Goal: Contribute content: Contribute content

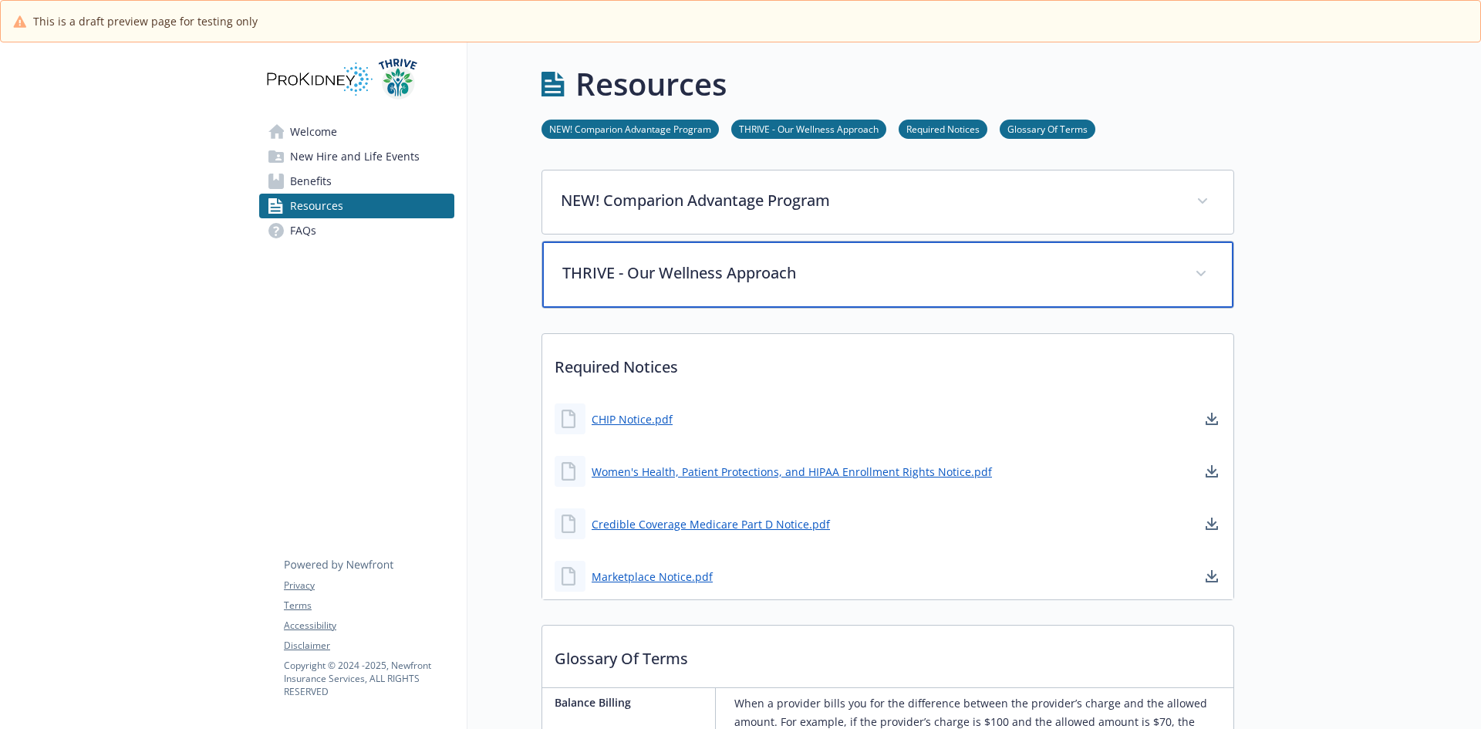
click at [991, 269] on p "THRIVE - Our Wellness Approach" at bounding box center [869, 273] width 614 height 23
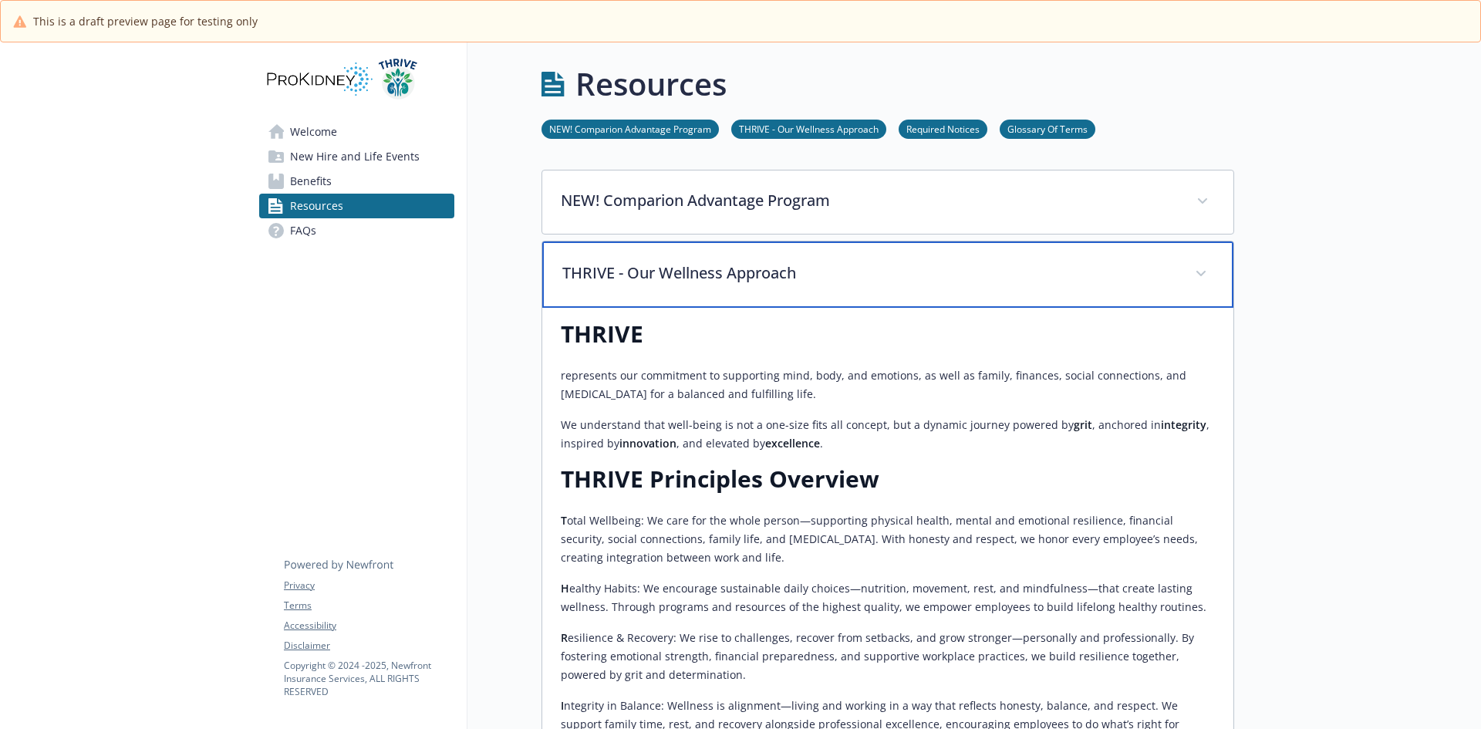
click at [991, 269] on p "THRIVE - Our Wellness Approach" at bounding box center [869, 273] width 614 height 23
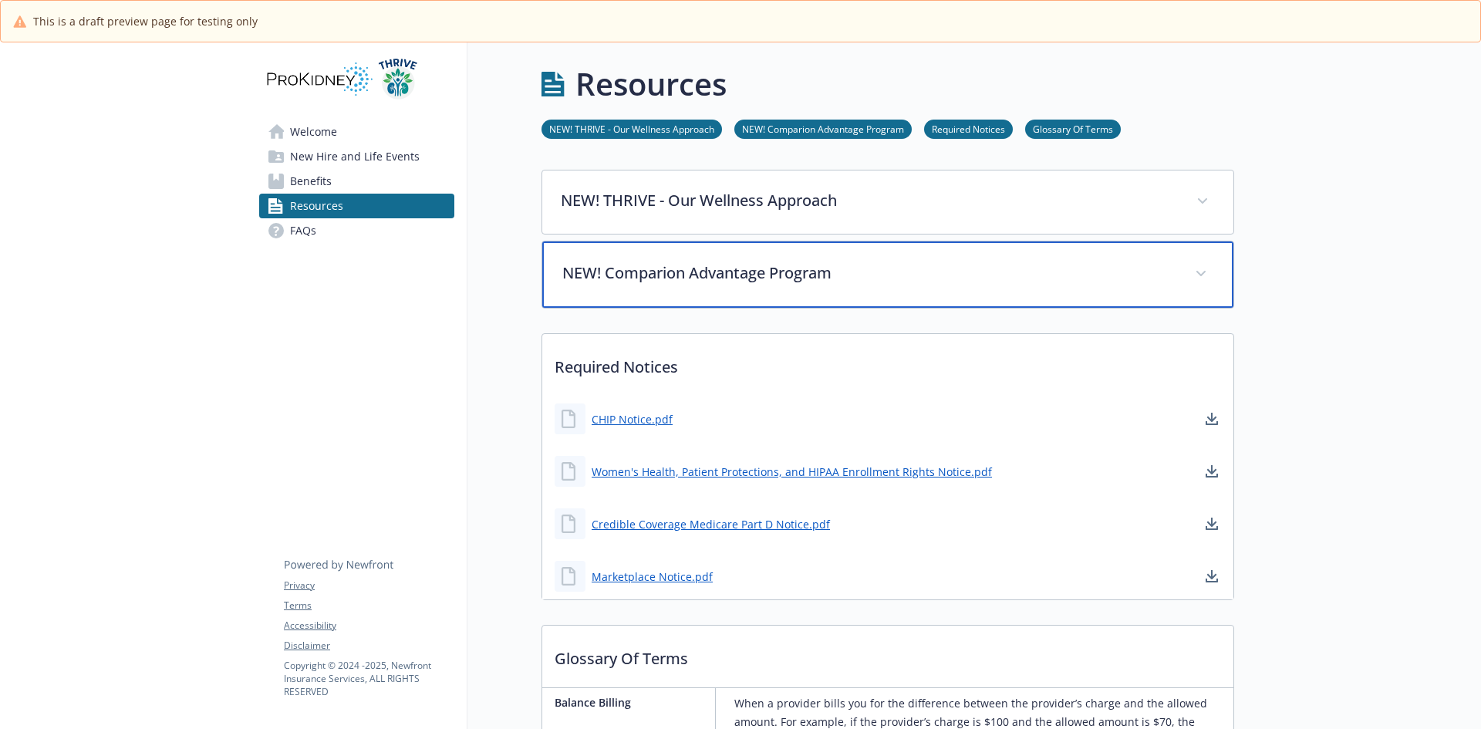
click at [791, 262] on p "NEW! Comparion Advantage Program" at bounding box center [869, 273] width 614 height 23
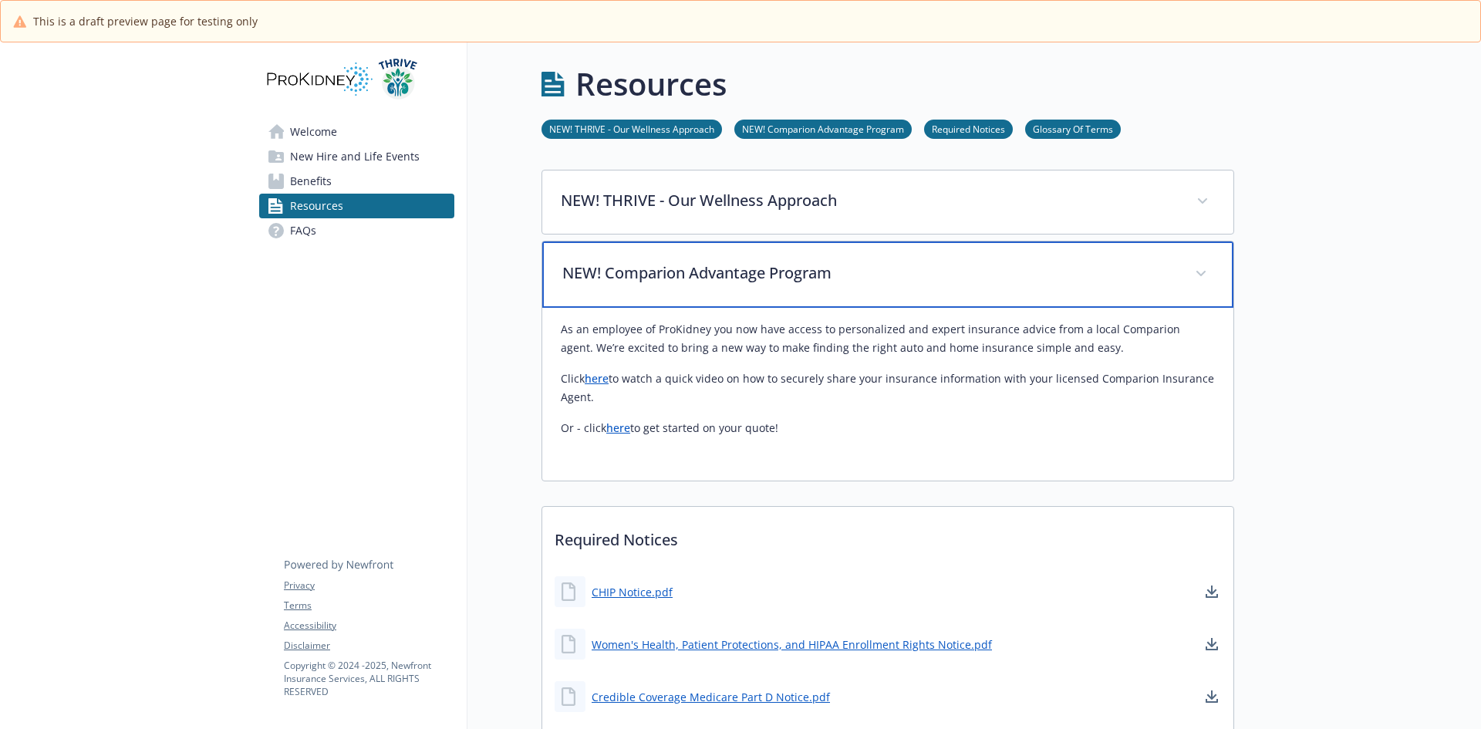
click at [791, 262] on p "NEW! Comparion Advantage Program" at bounding box center [869, 273] width 614 height 23
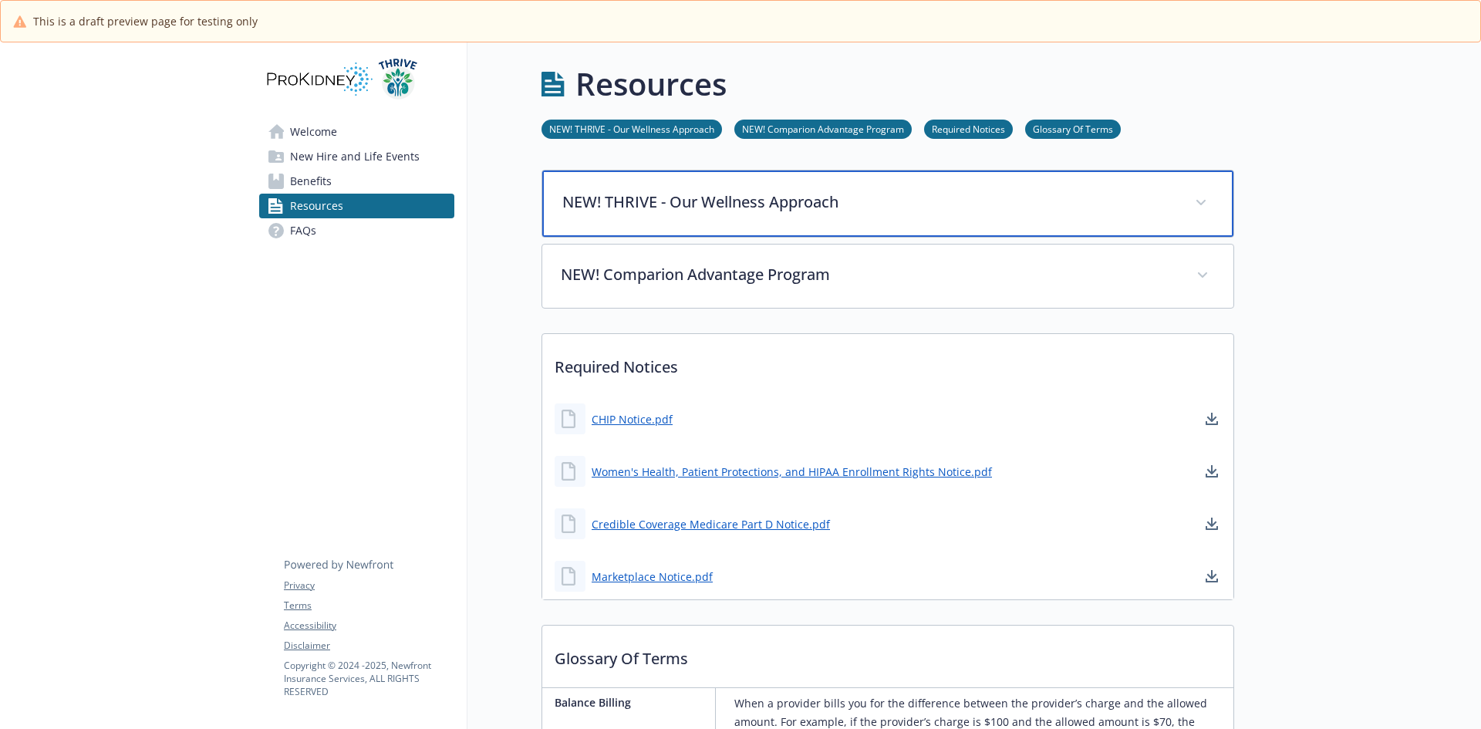
click at [791, 216] on div "NEW! THRIVE - Our Wellness Approach" at bounding box center [887, 204] width 691 height 66
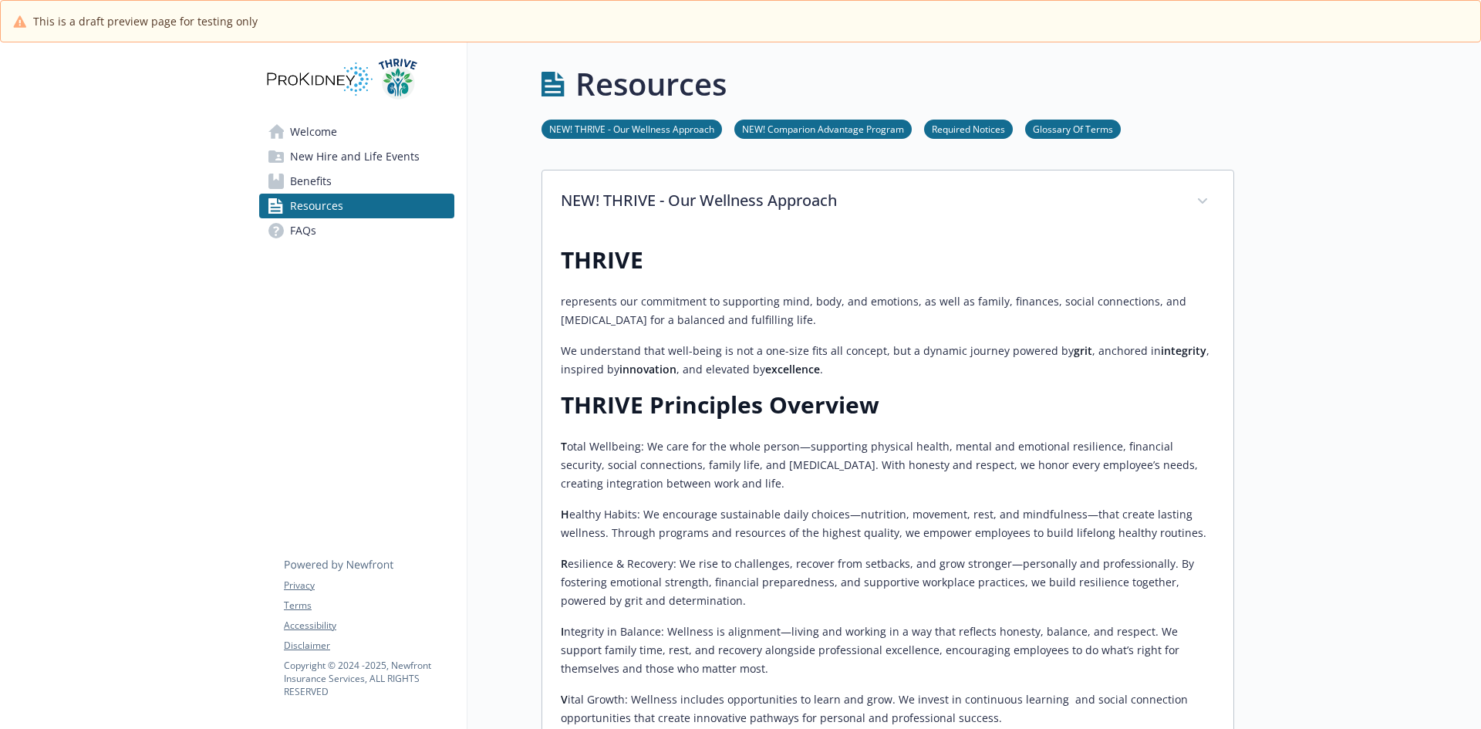
click at [333, 136] on span "Welcome" at bounding box center [313, 132] width 47 height 25
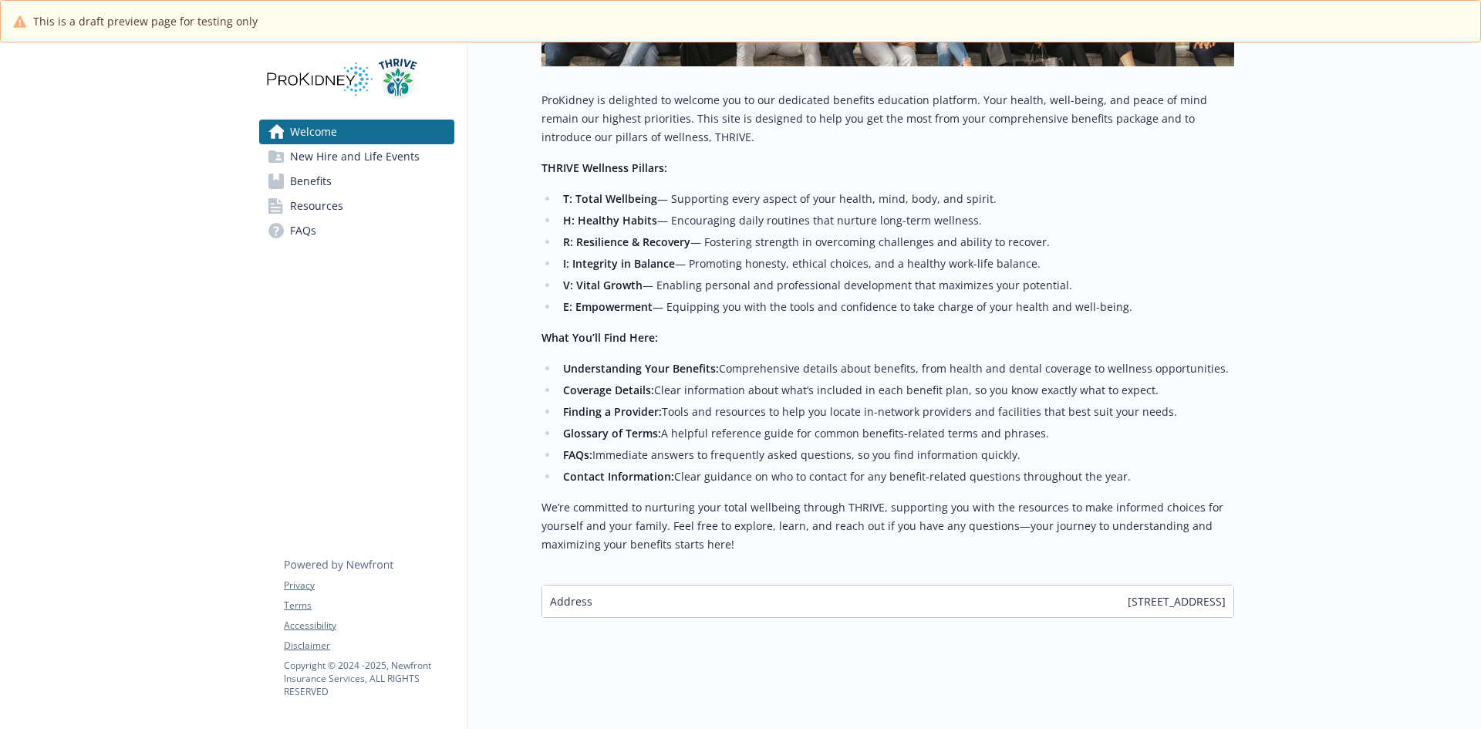
scroll to position [297, 0]
click at [336, 210] on span "Resources" at bounding box center [316, 206] width 53 height 25
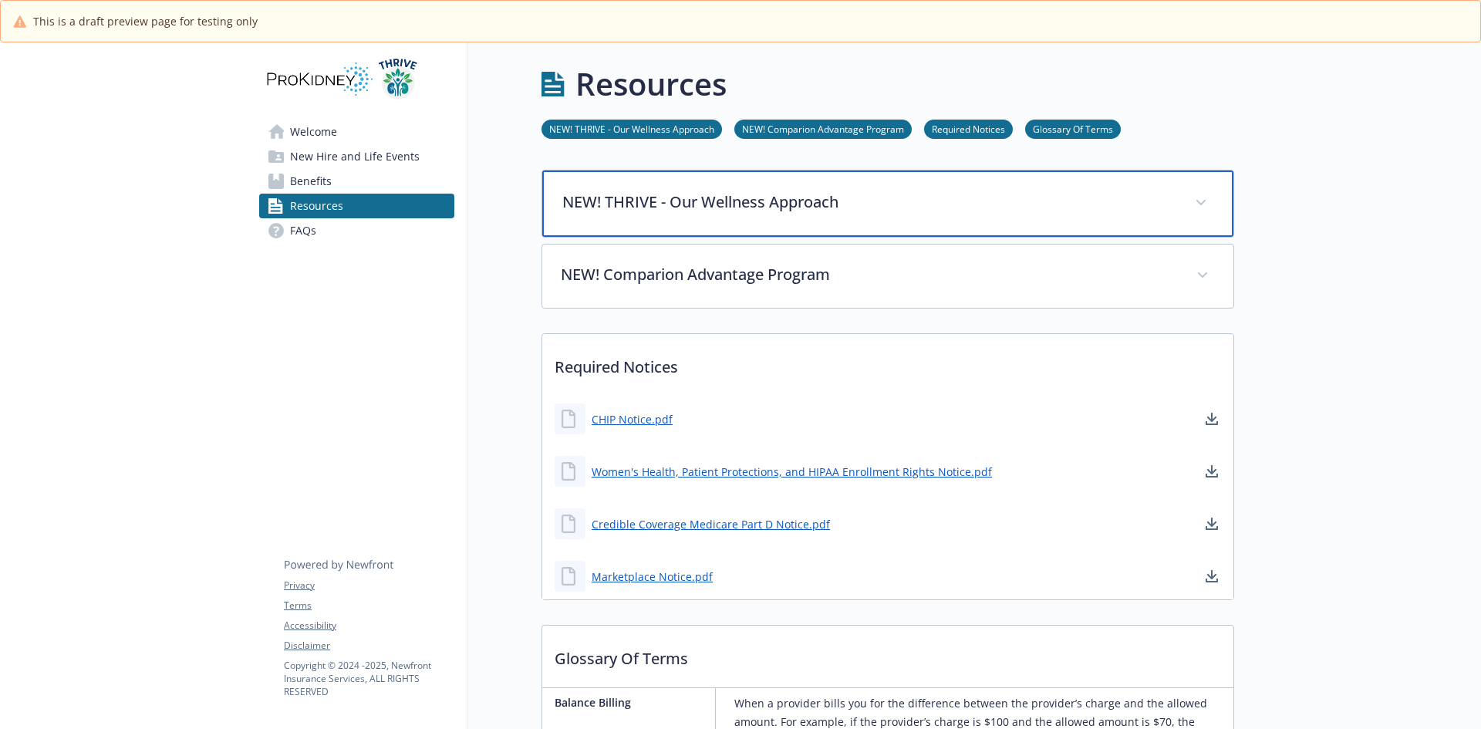
click at [731, 225] on div "NEW! THRIVE - Our Wellness Approach" at bounding box center [887, 204] width 691 height 66
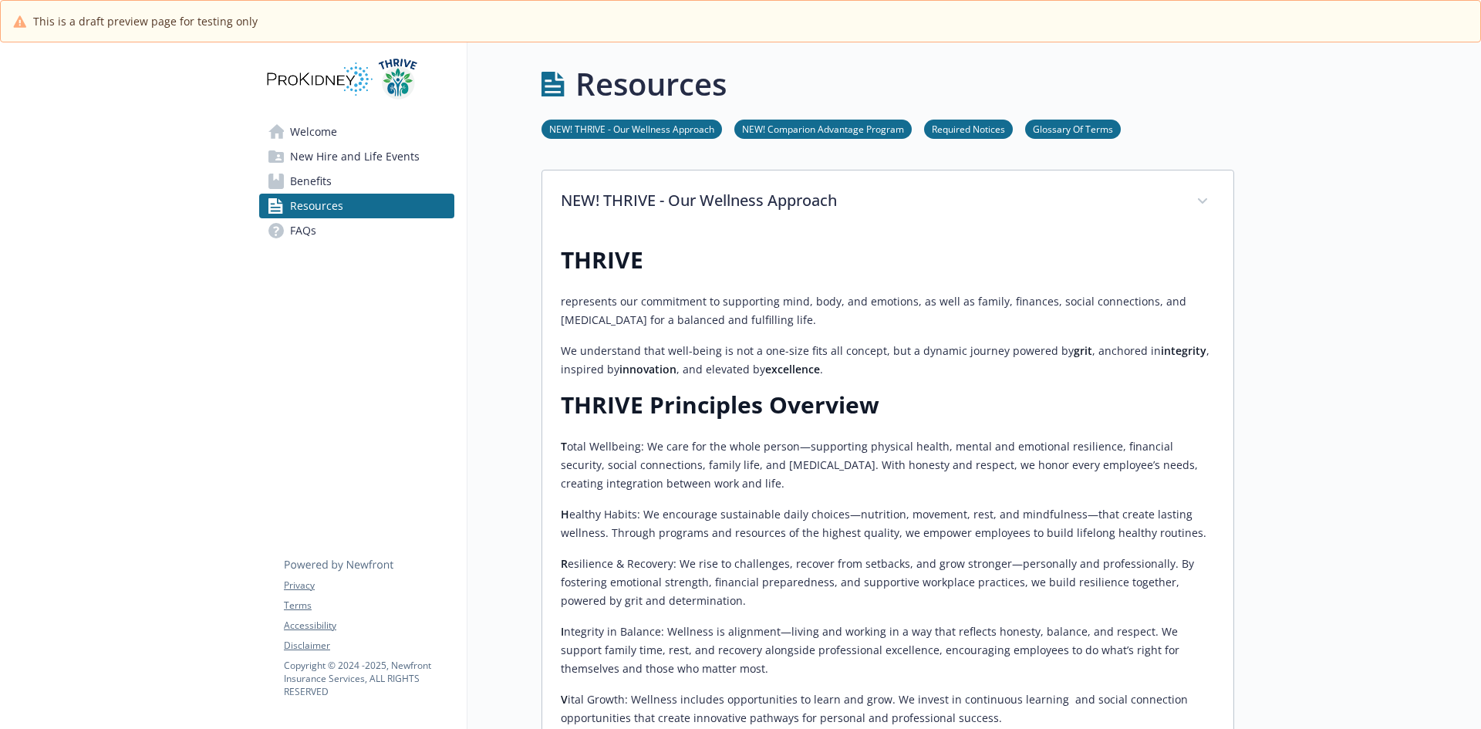
click at [355, 181] on link "Benefits" at bounding box center [356, 181] width 195 height 25
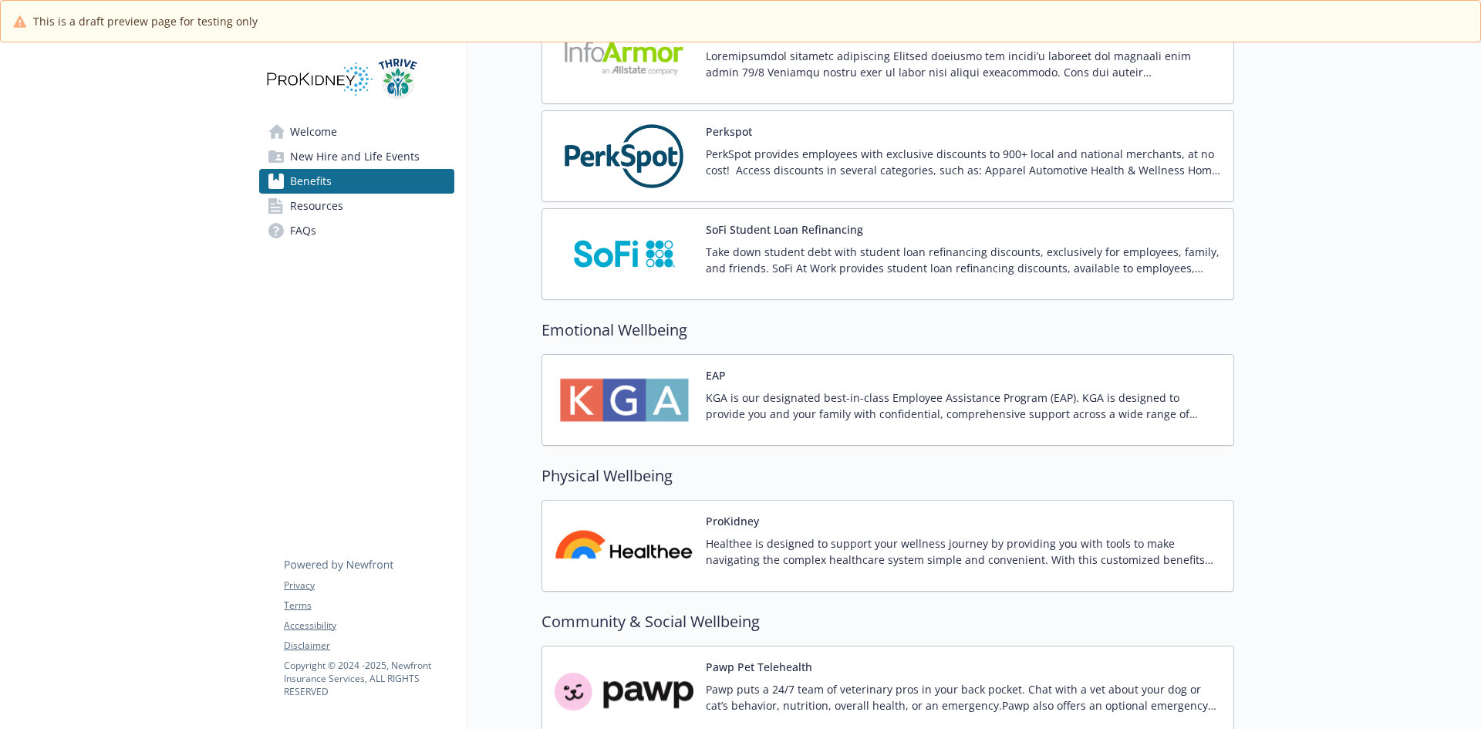
scroll to position [1845, 0]
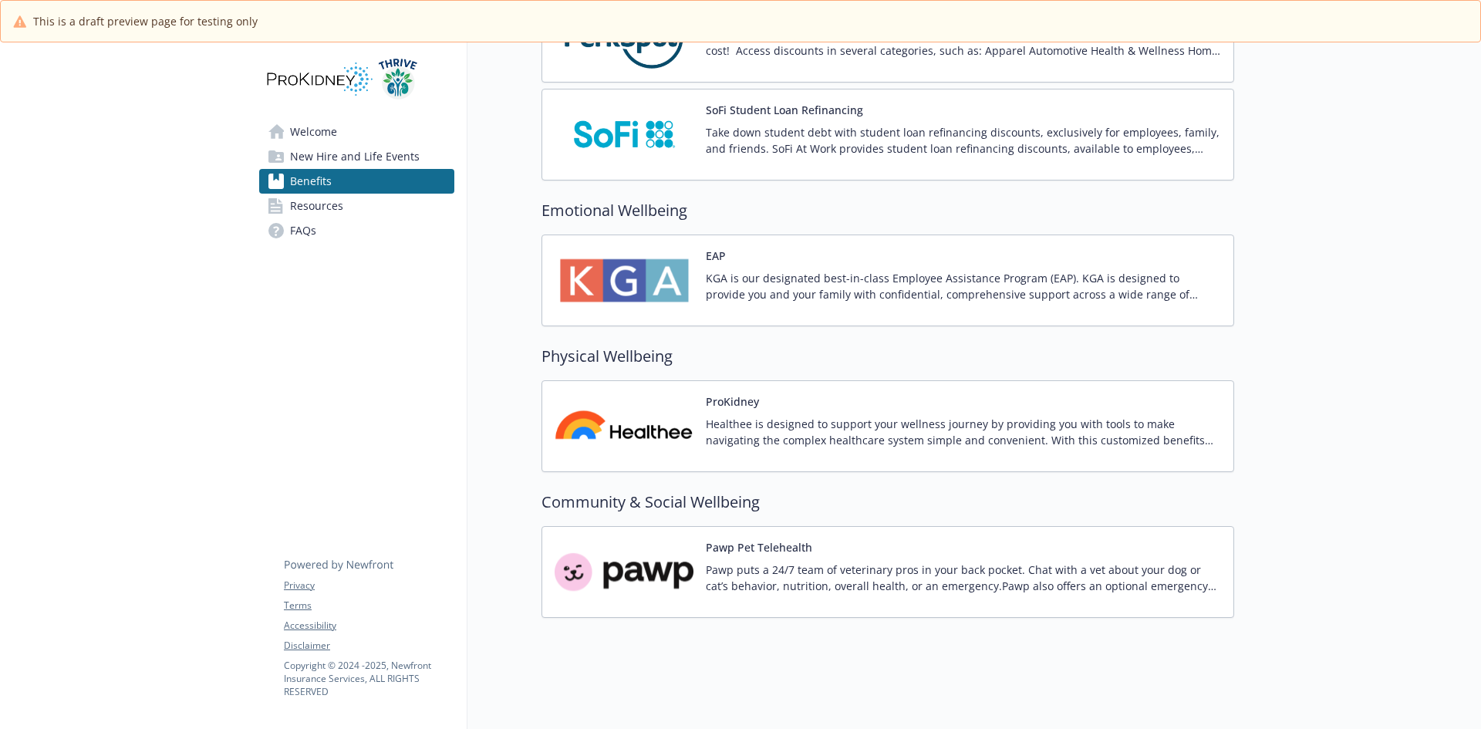
click at [335, 156] on span "New Hire and Life Events" at bounding box center [355, 156] width 130 height 25
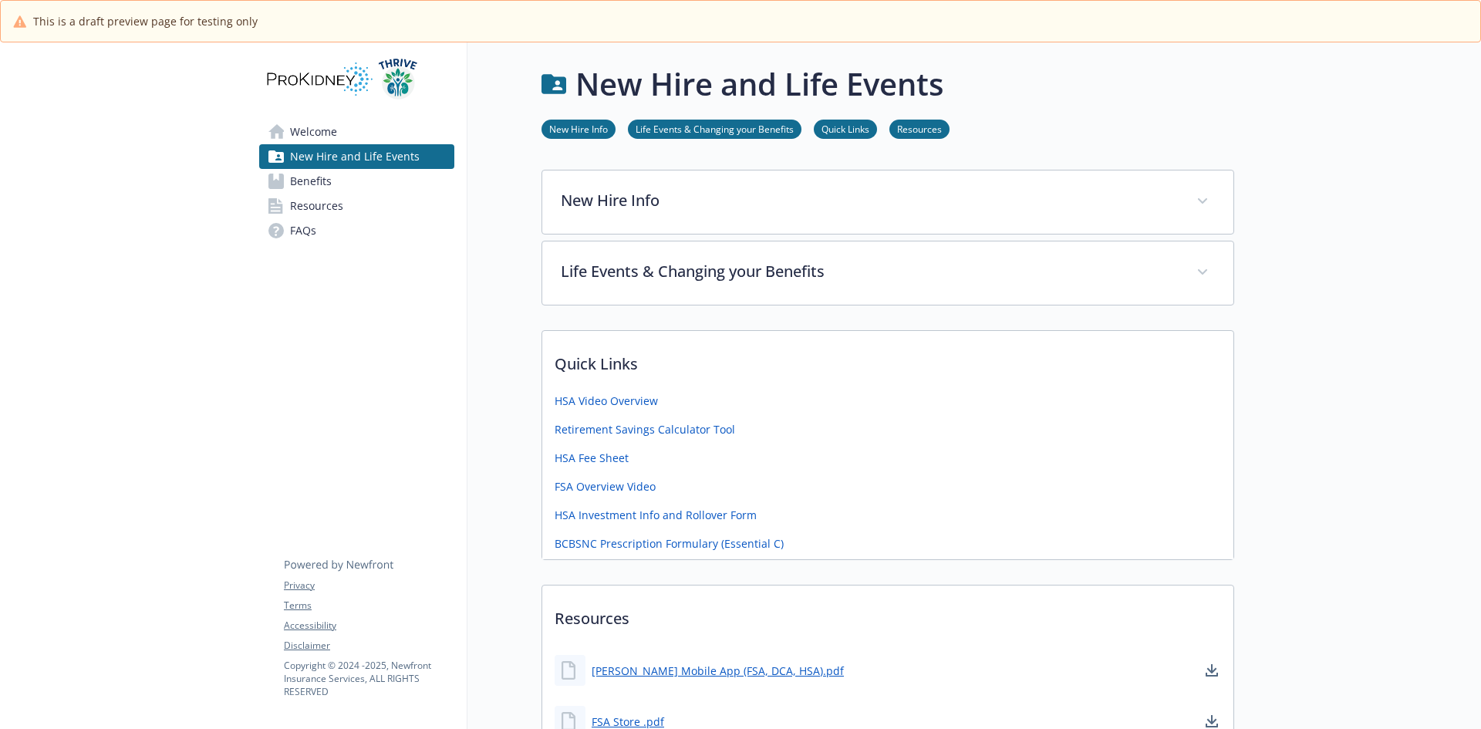
click at [312, 130] on span "Welcome" at bounding box center [313, 132] width 47 height 25
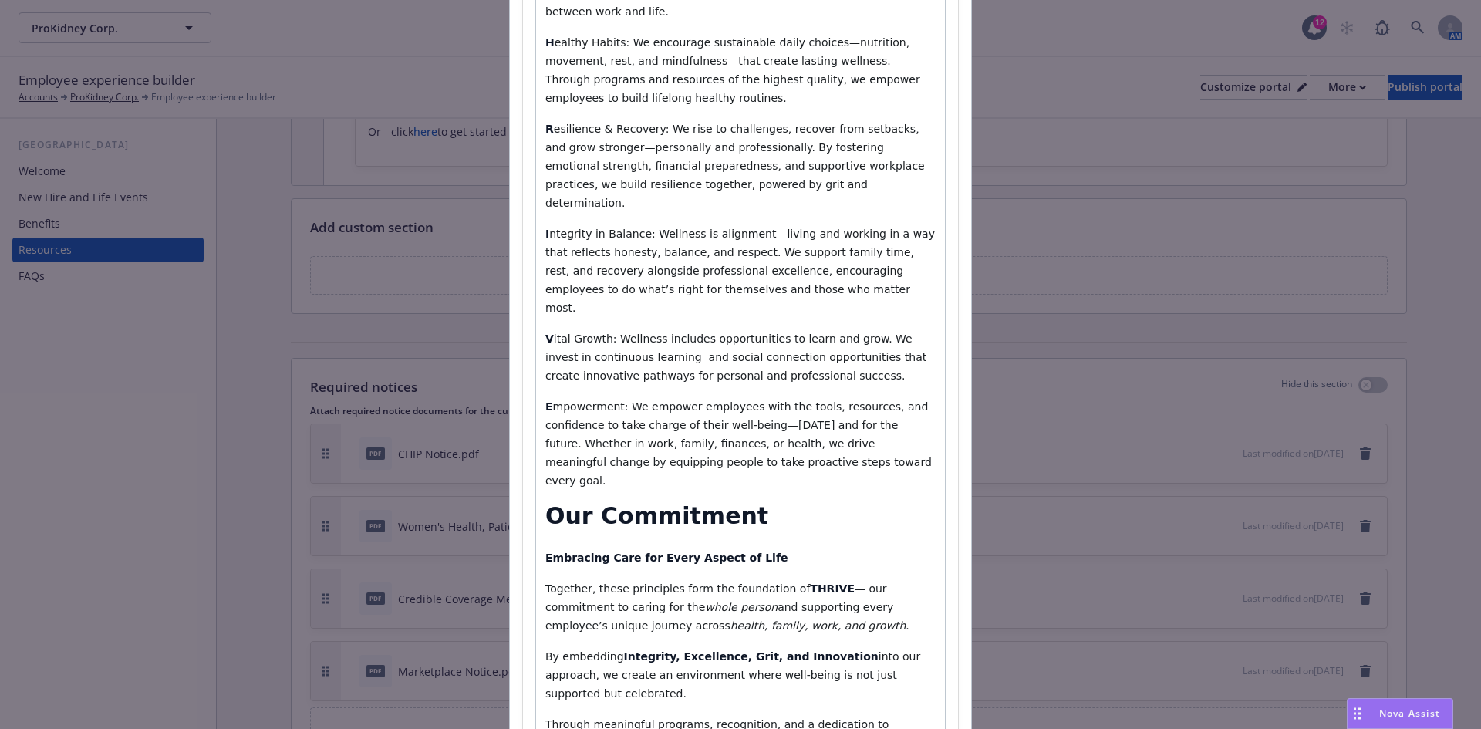
scroll to position [700, 0]
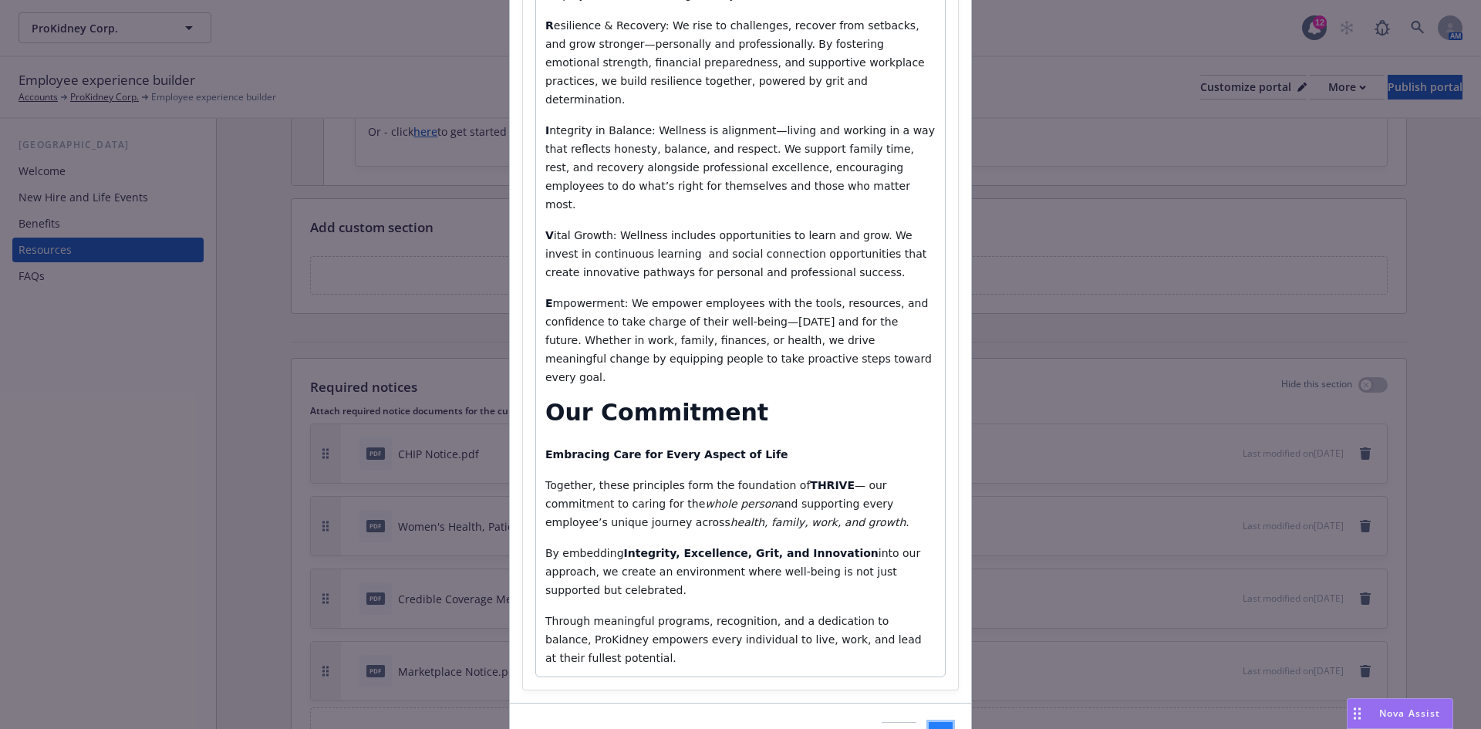
click at [929, 722] on button "Save" at bounding box center [941, 737] width 24 height 31
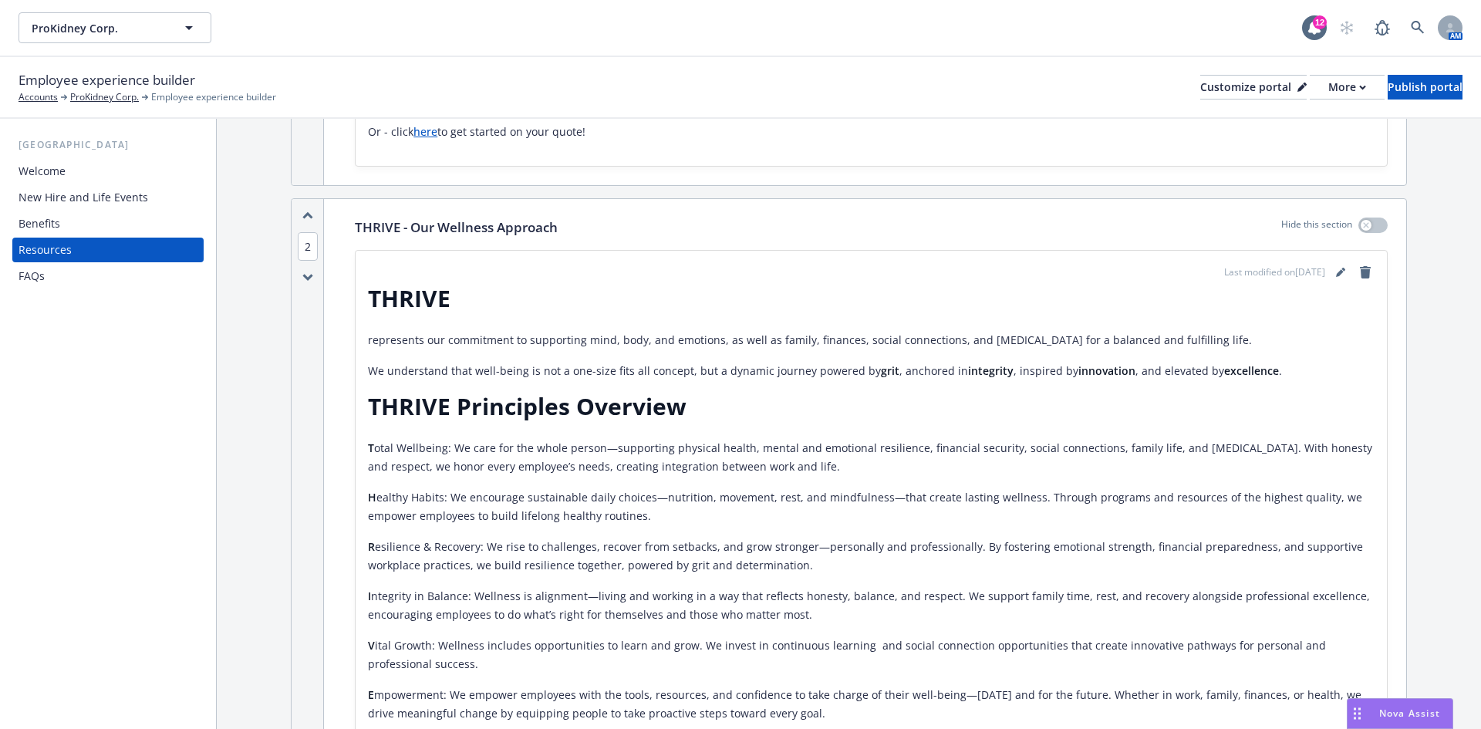
click at [307, 216] on icon "button" at bounding box center [307, 215] width 11 height 8
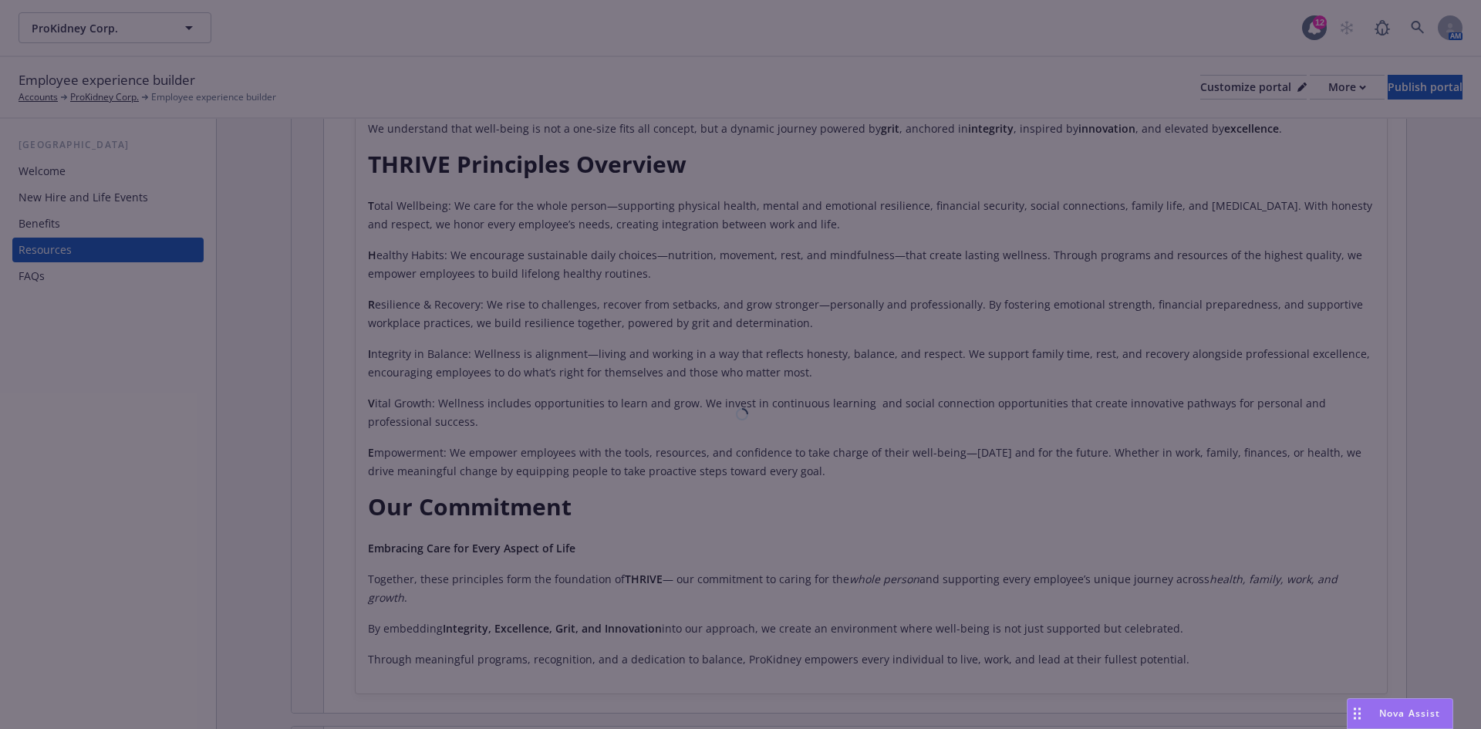
scroll to position [144, 0]
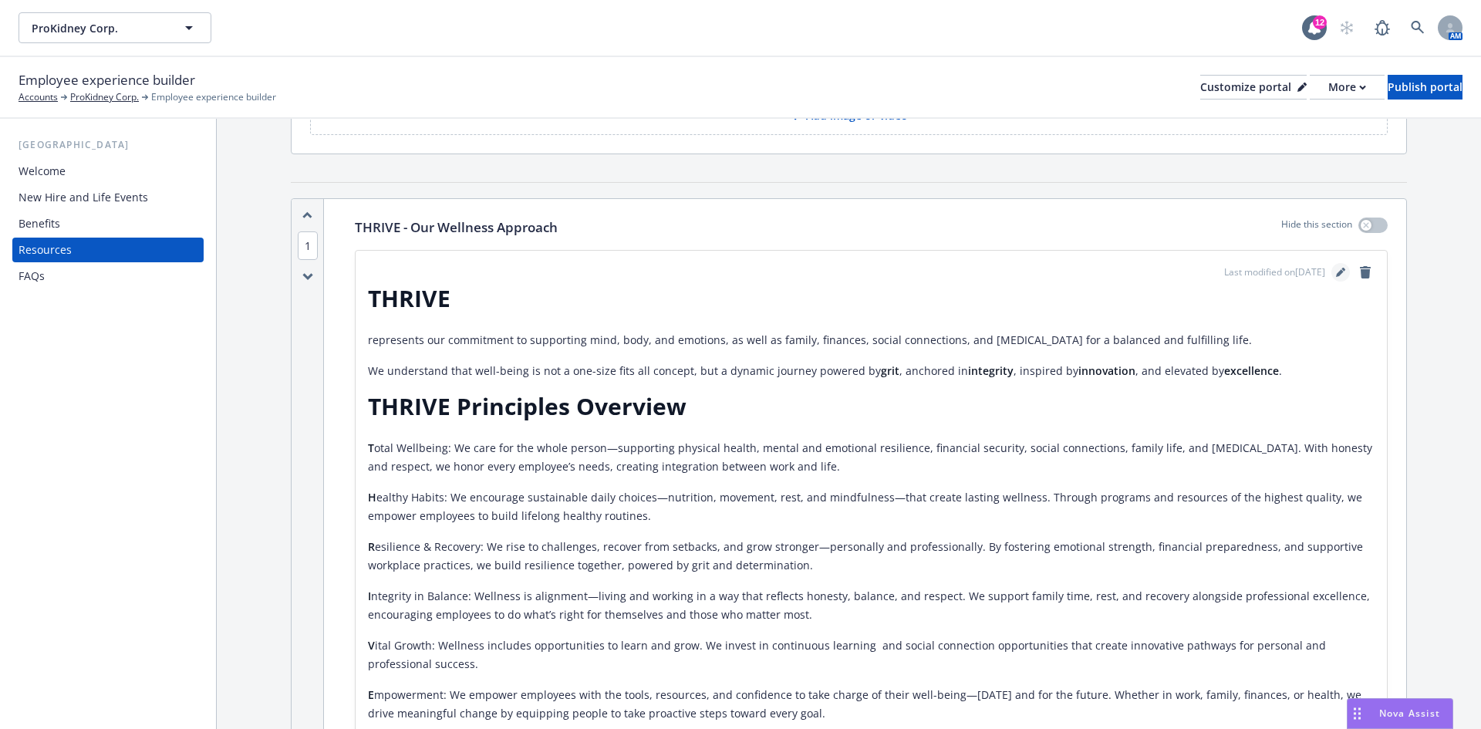
click at [1336, 268] on icon "editPencil" at bounding box center [1340, 272] width 9 height 9
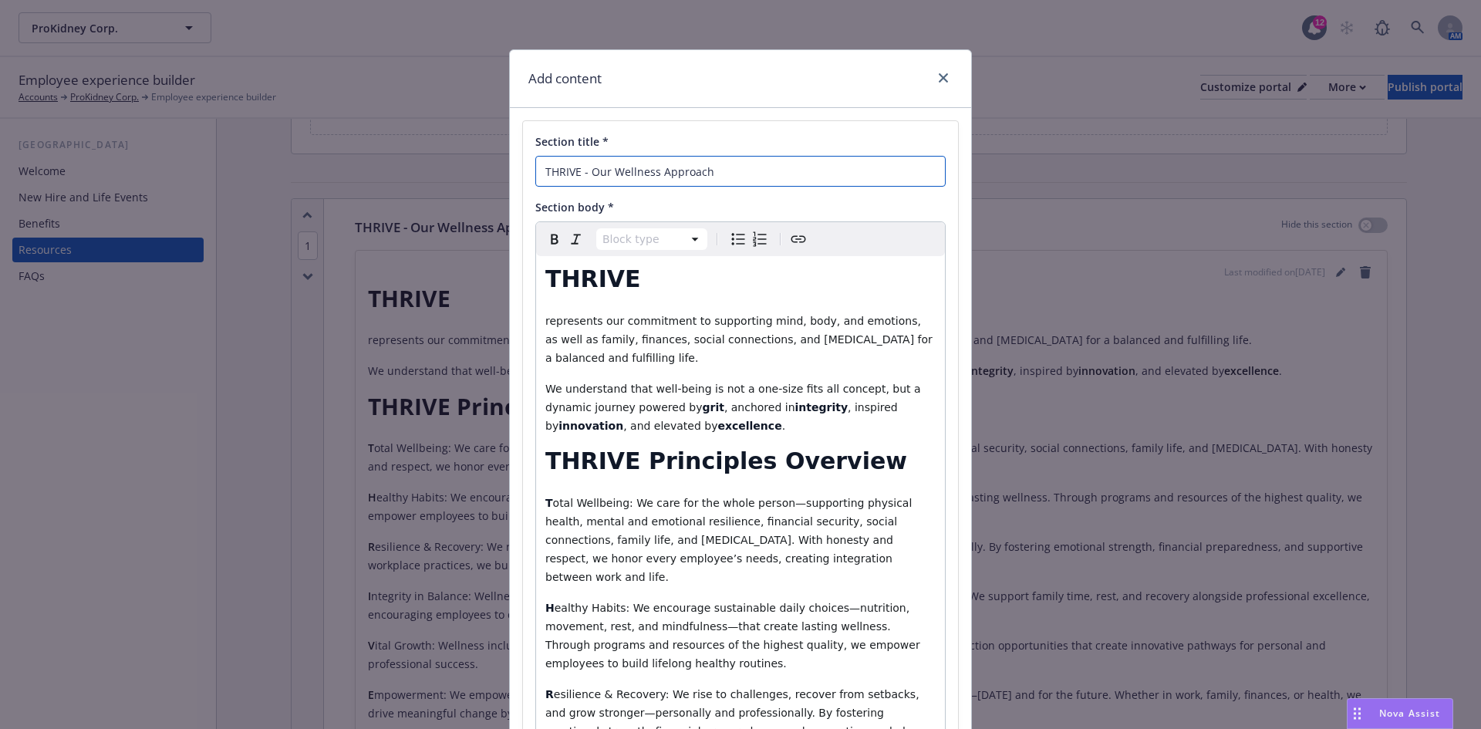
click at [544, 174] on input "THRIVE - Our Wellness Approach" at bounding box center [740, 171] width 410 height 31
click at [535, 172] on input "THRIVE - Our Wellness Approach" at bounding box center [740, 171] width 410 height 31
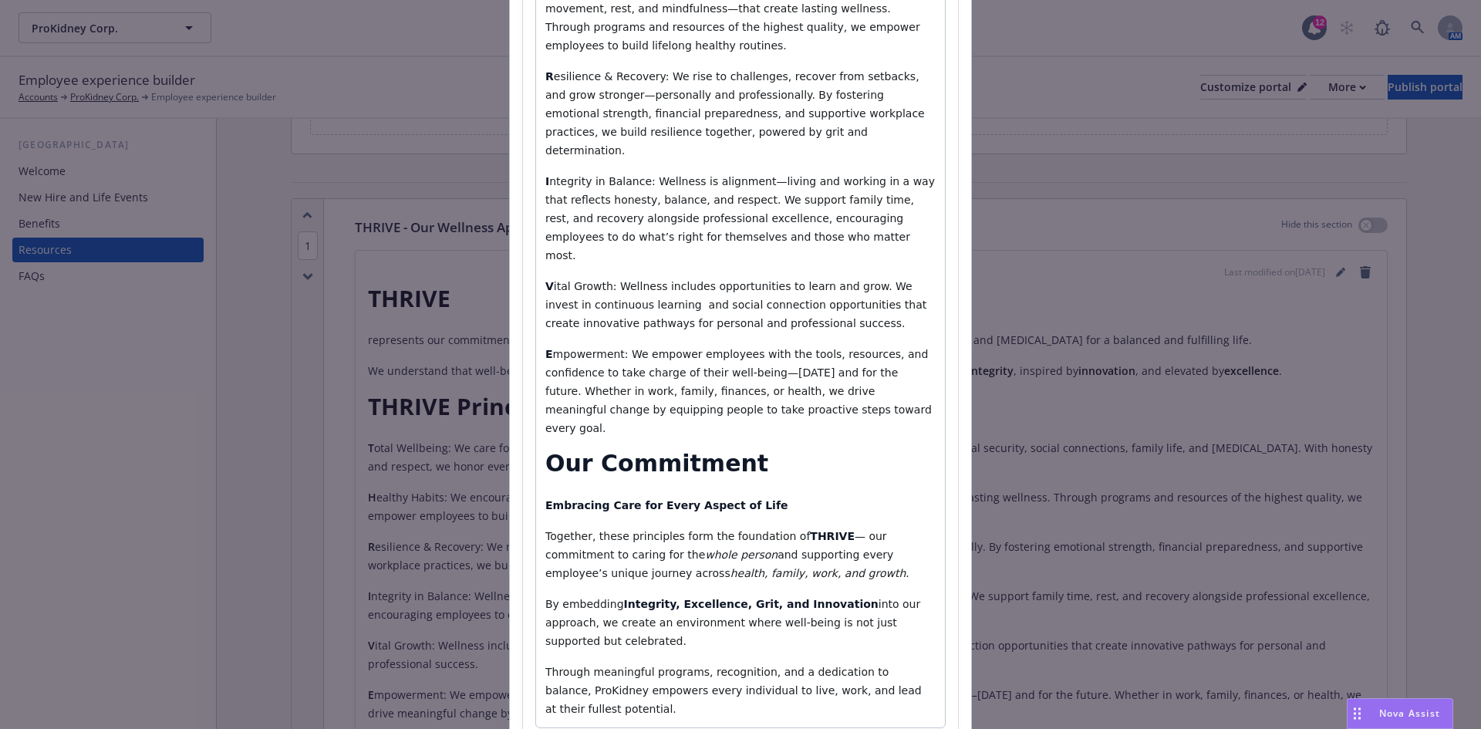
scroll to position [669, 0]
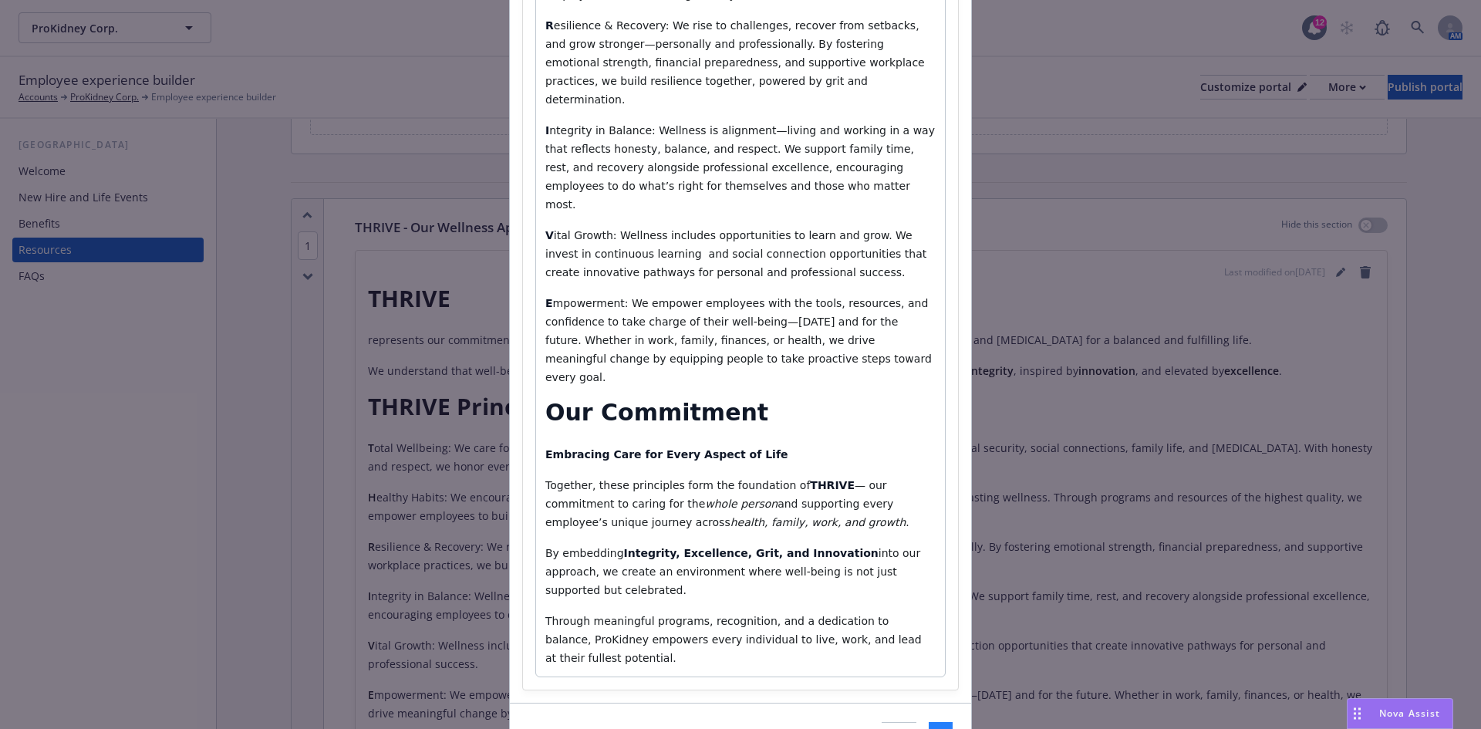
type input "NEW! THRIVE - Our Wellness Approach"
click at [929, 728] on span "Save" at bounding box center [941, 737] width 24 height 15
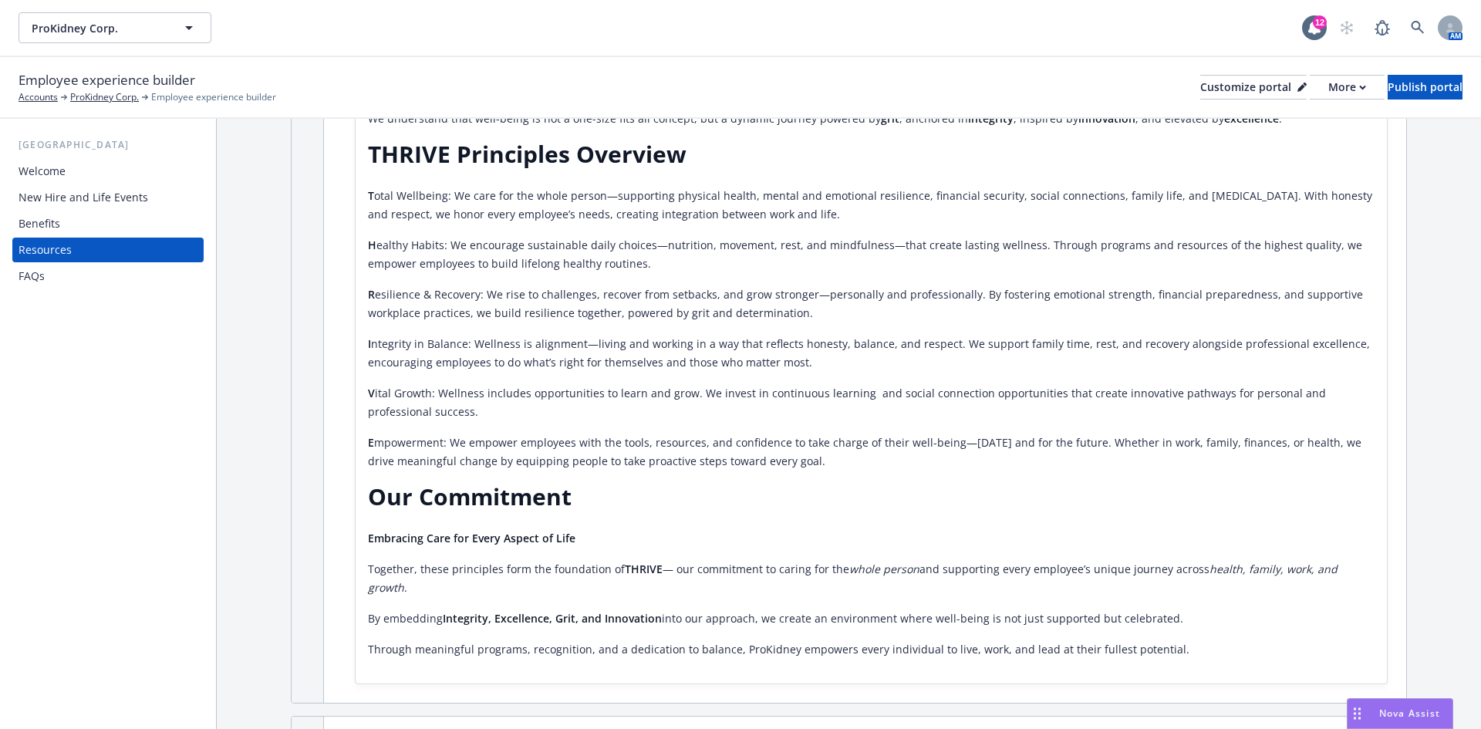
scroll to position [154, 0]
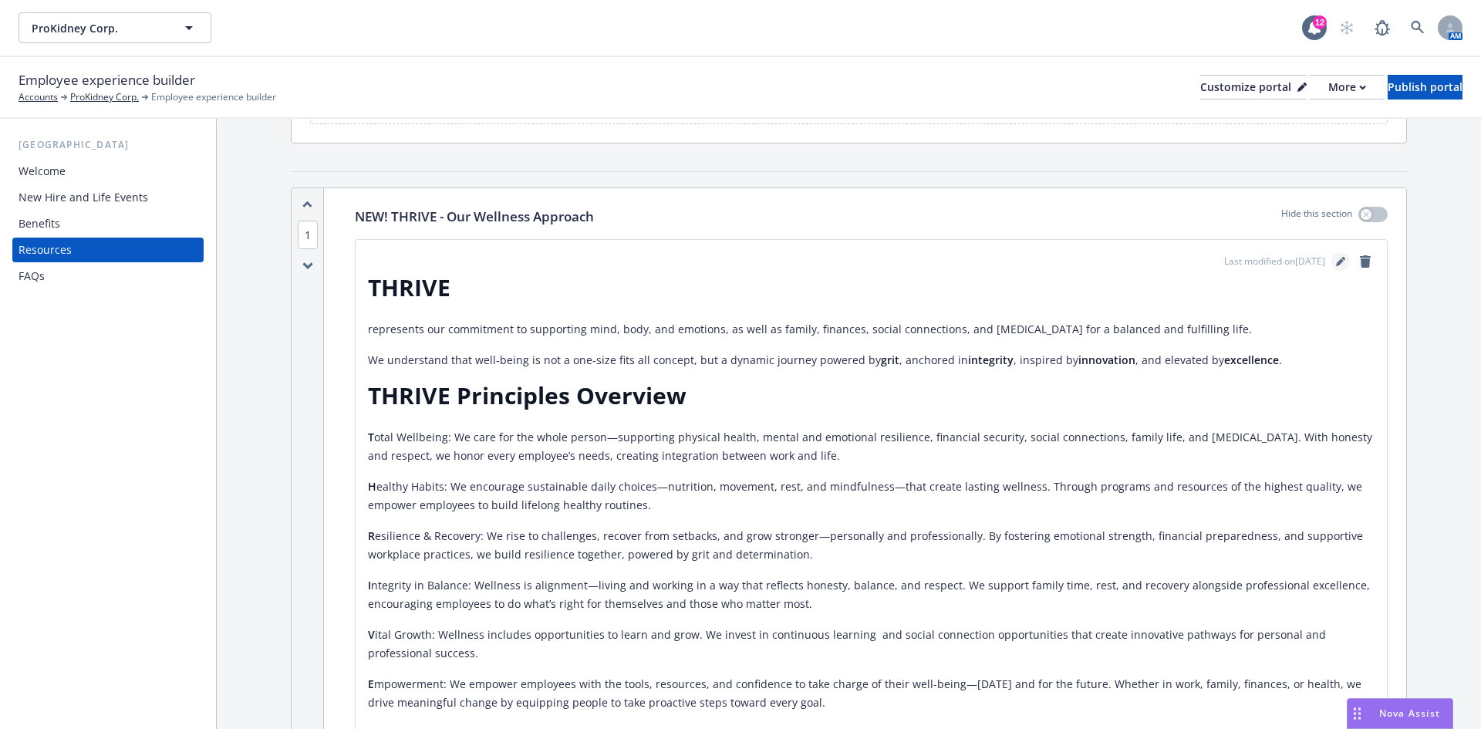
click at [1332, 261] on link "editPencil" at bounding box center [1341, 261] width 19 height 19
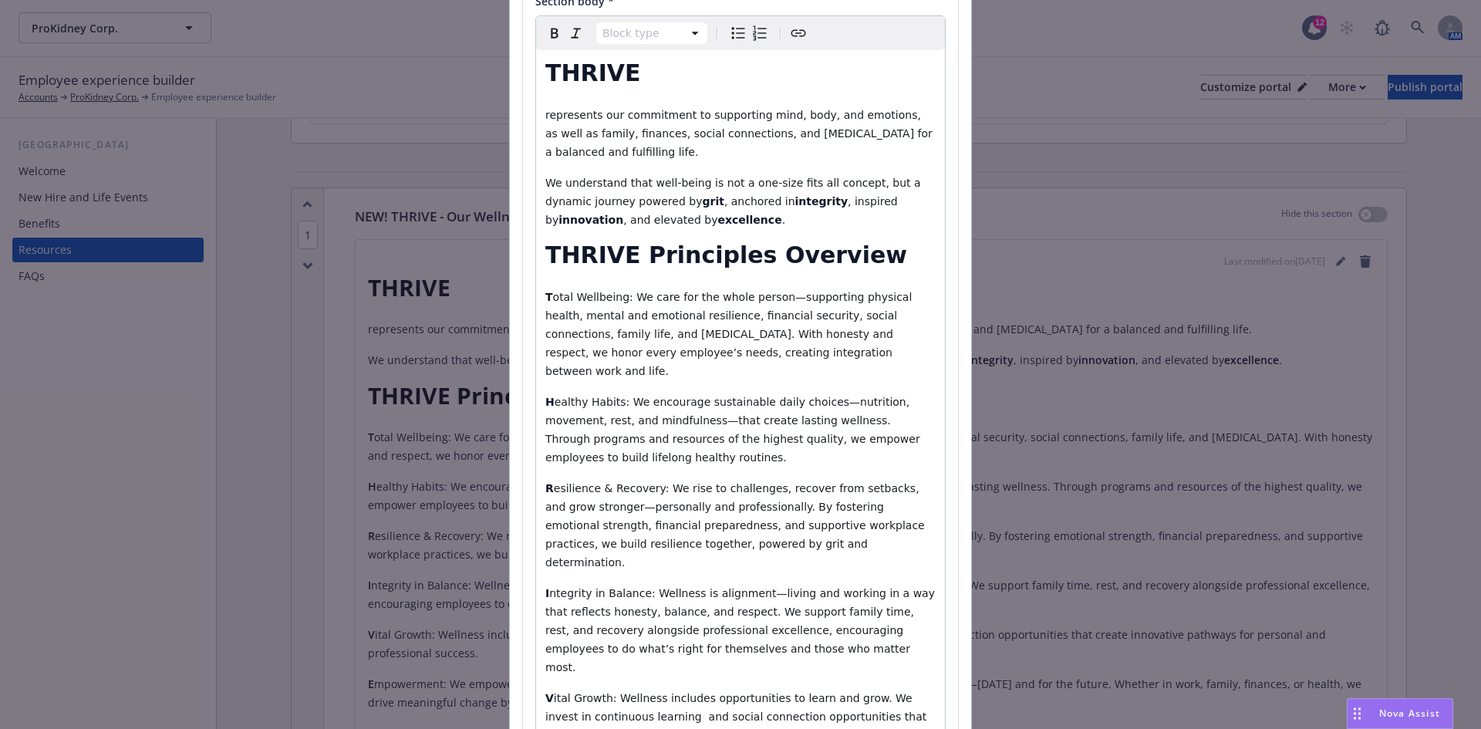
scroll to position [0, 0]
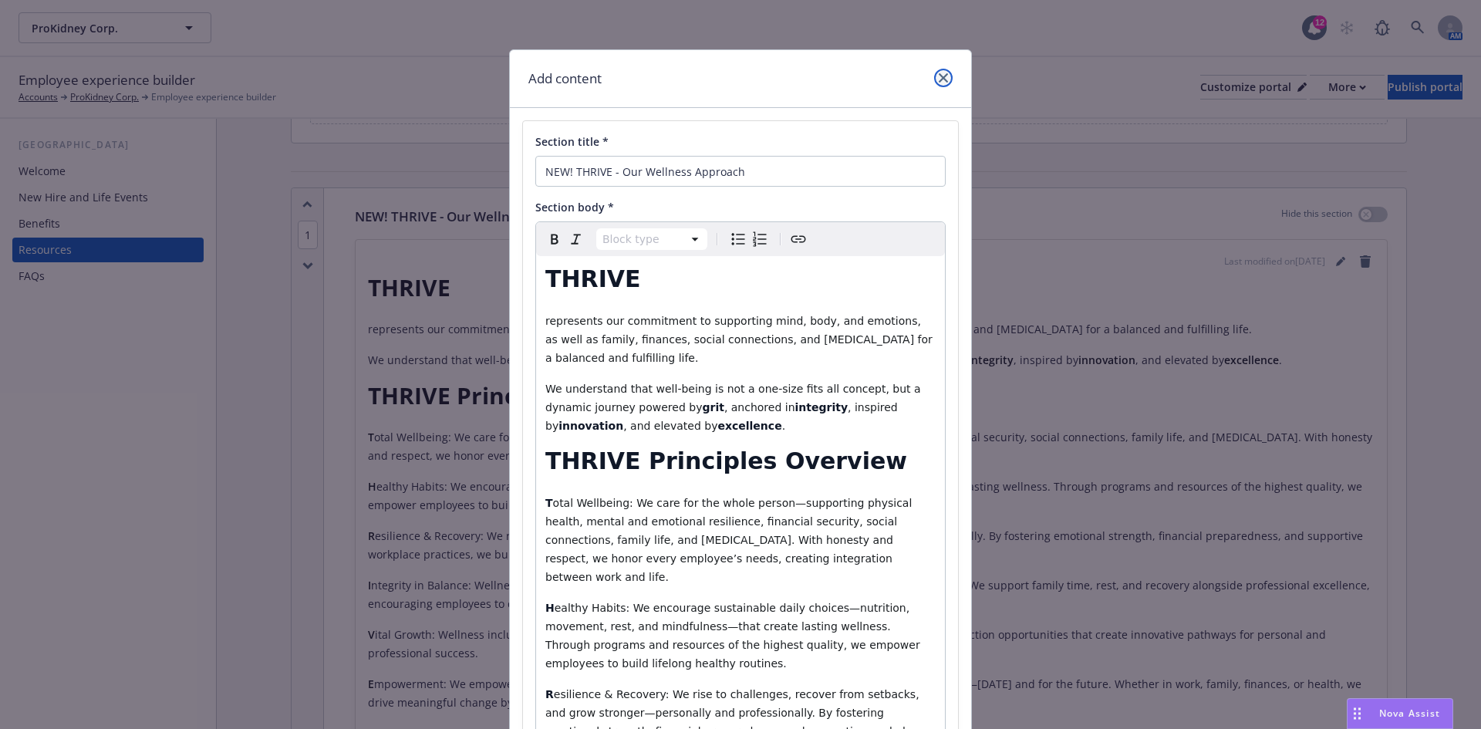
click at [939, 75] on icon "close" at bounding box center [943, 77] width 9 height 9
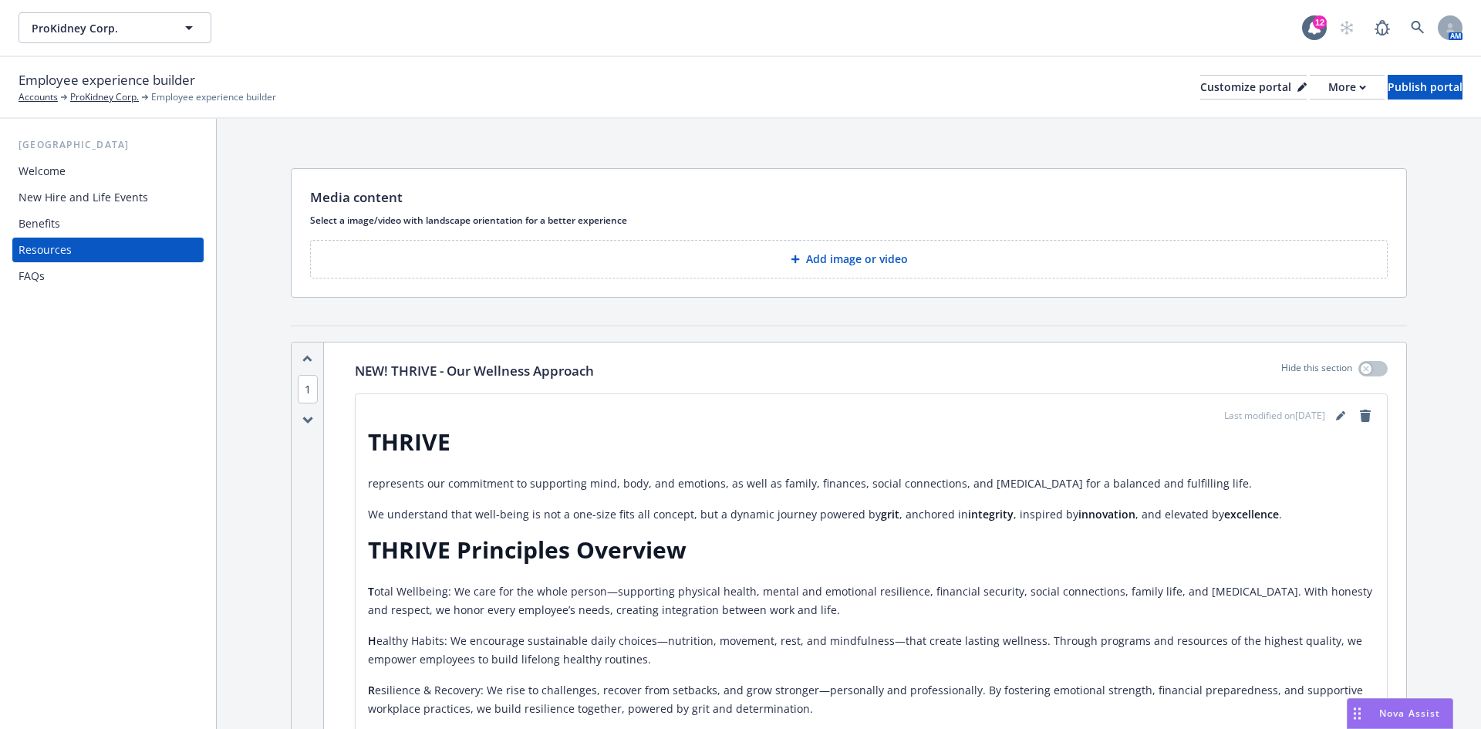
click at [133, 159] on div "Welcome" at bounding box center [108, 171] width 179 height 25
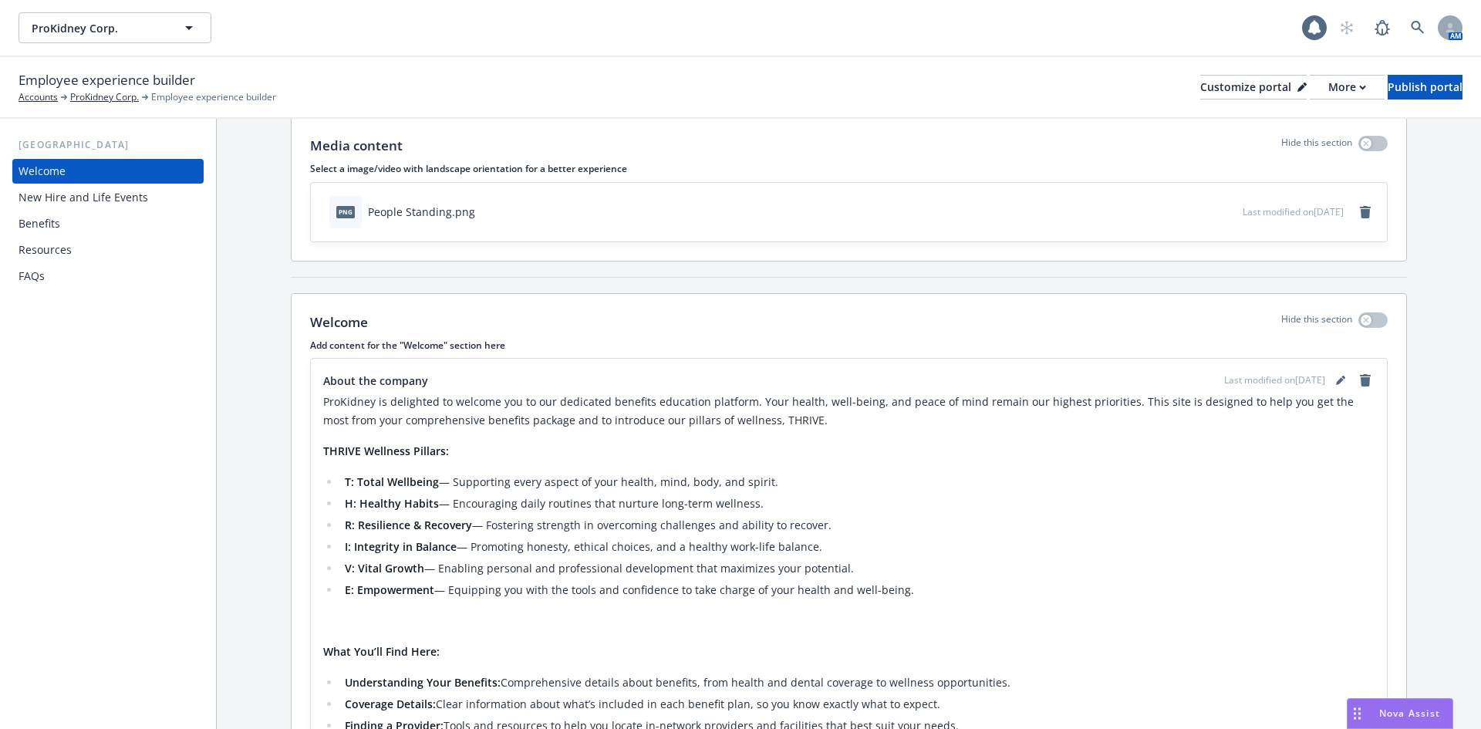
scroll to position [77, 0]
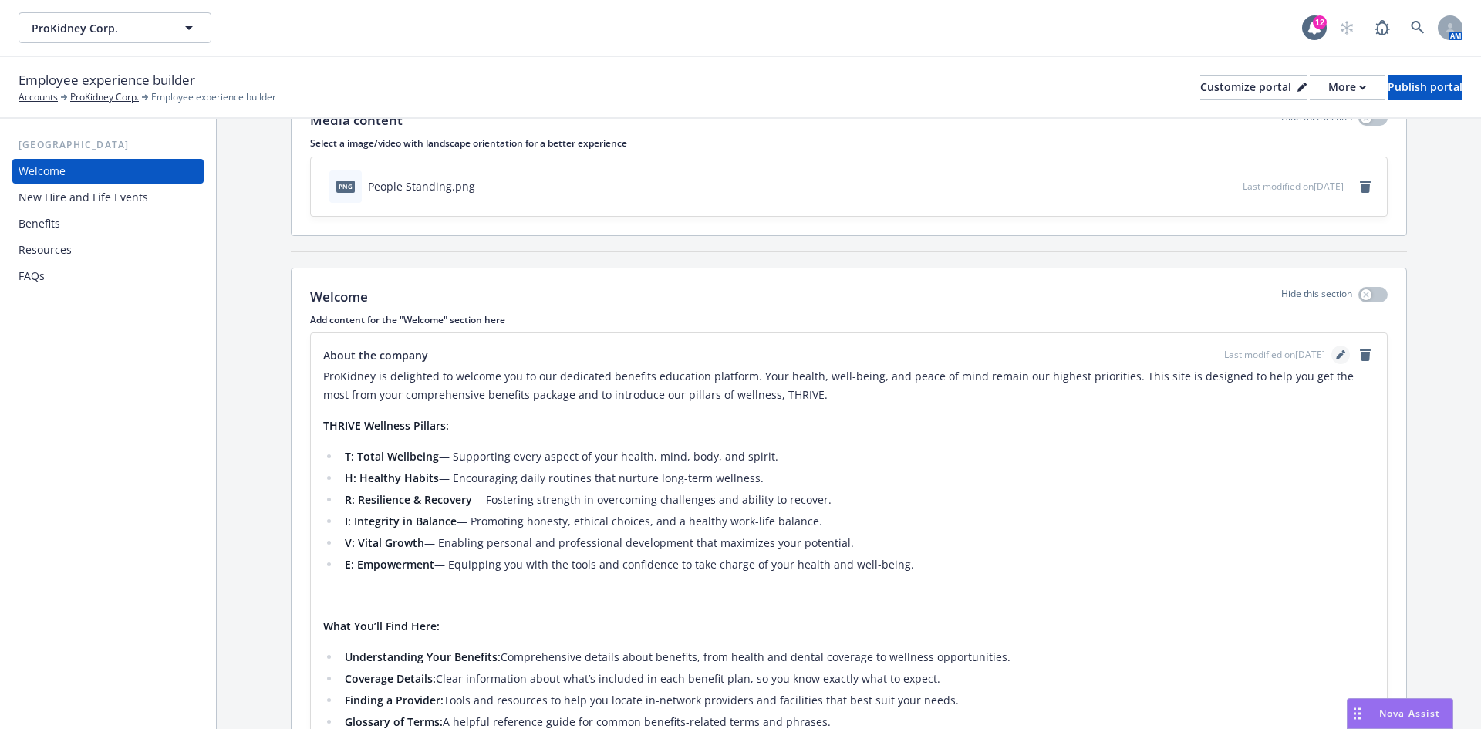
click at [1336, 351] on icon "editPencil" at bounding box center [1340, 354] width 9 height 9
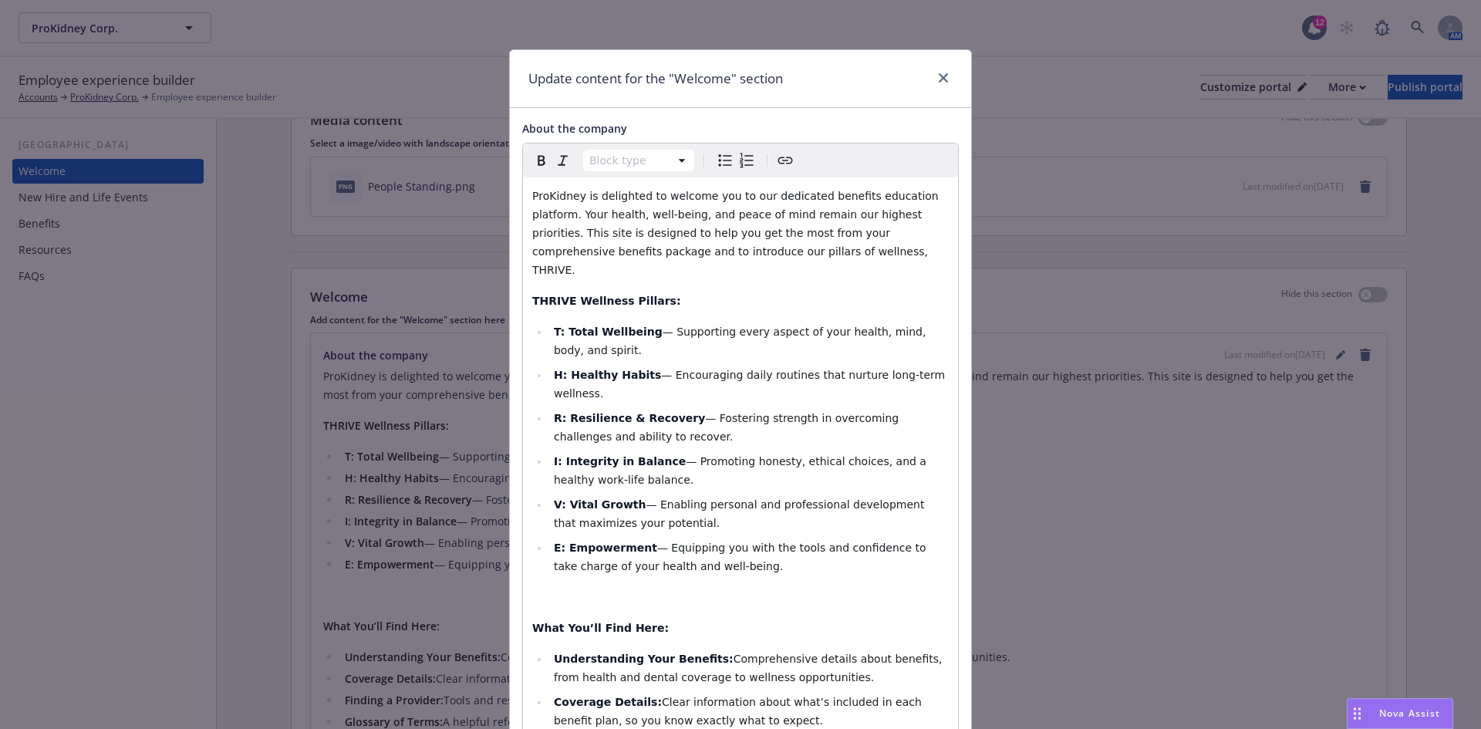
select select "paragraph"
click at [572, 588] on p "editable markdown" at bounding box center [740, 597] width 417 height 19
select select
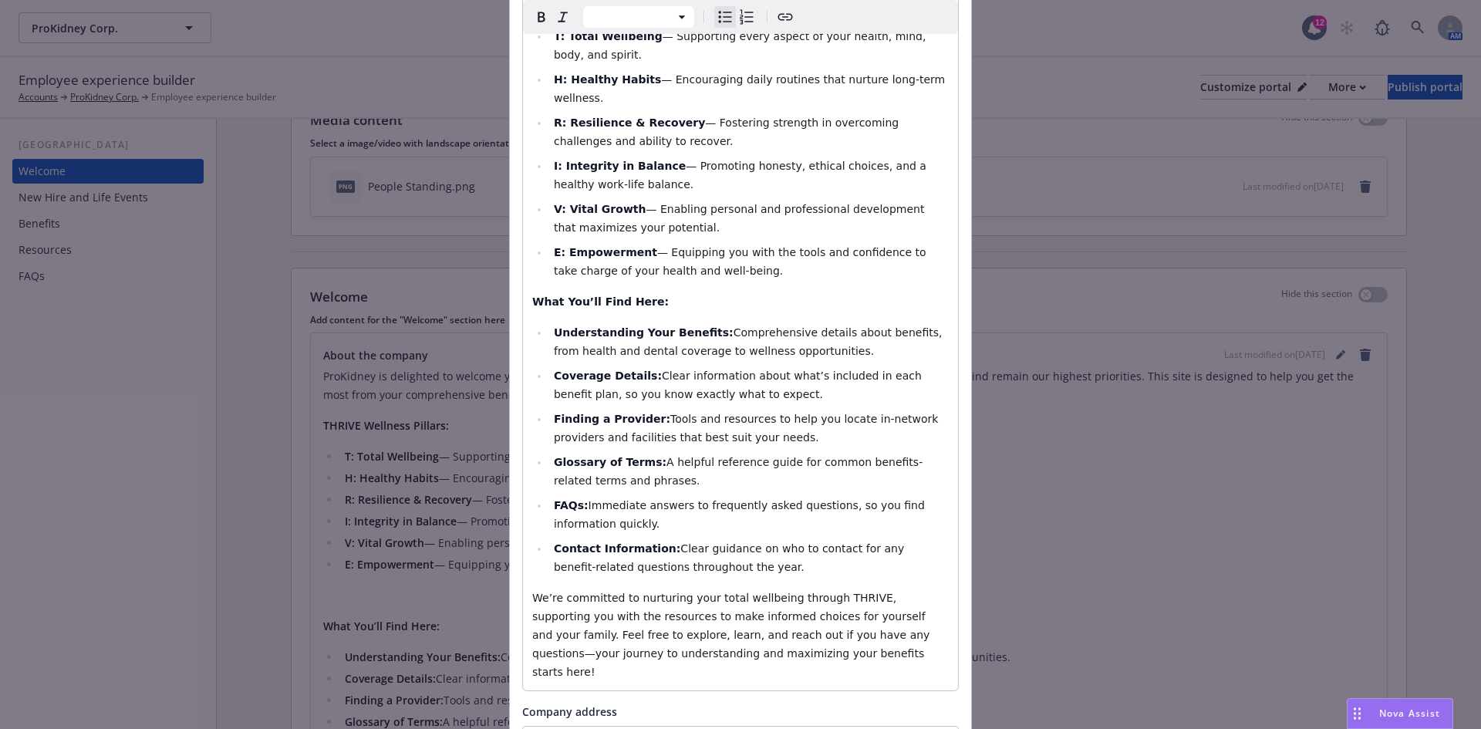
scroll to position [530, 0]
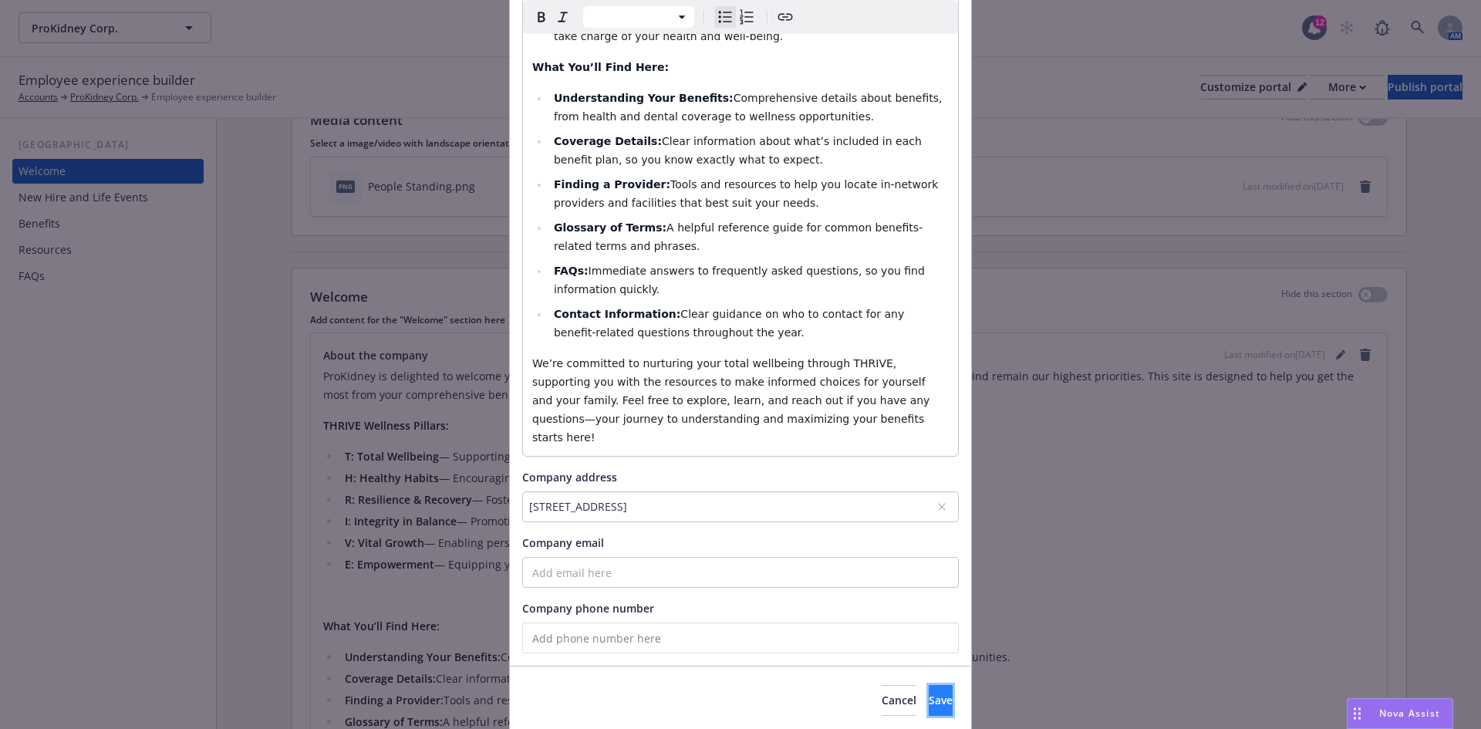
click at [929, 685] on button "Save" at bounding box center [941, 700] width 24 height 31
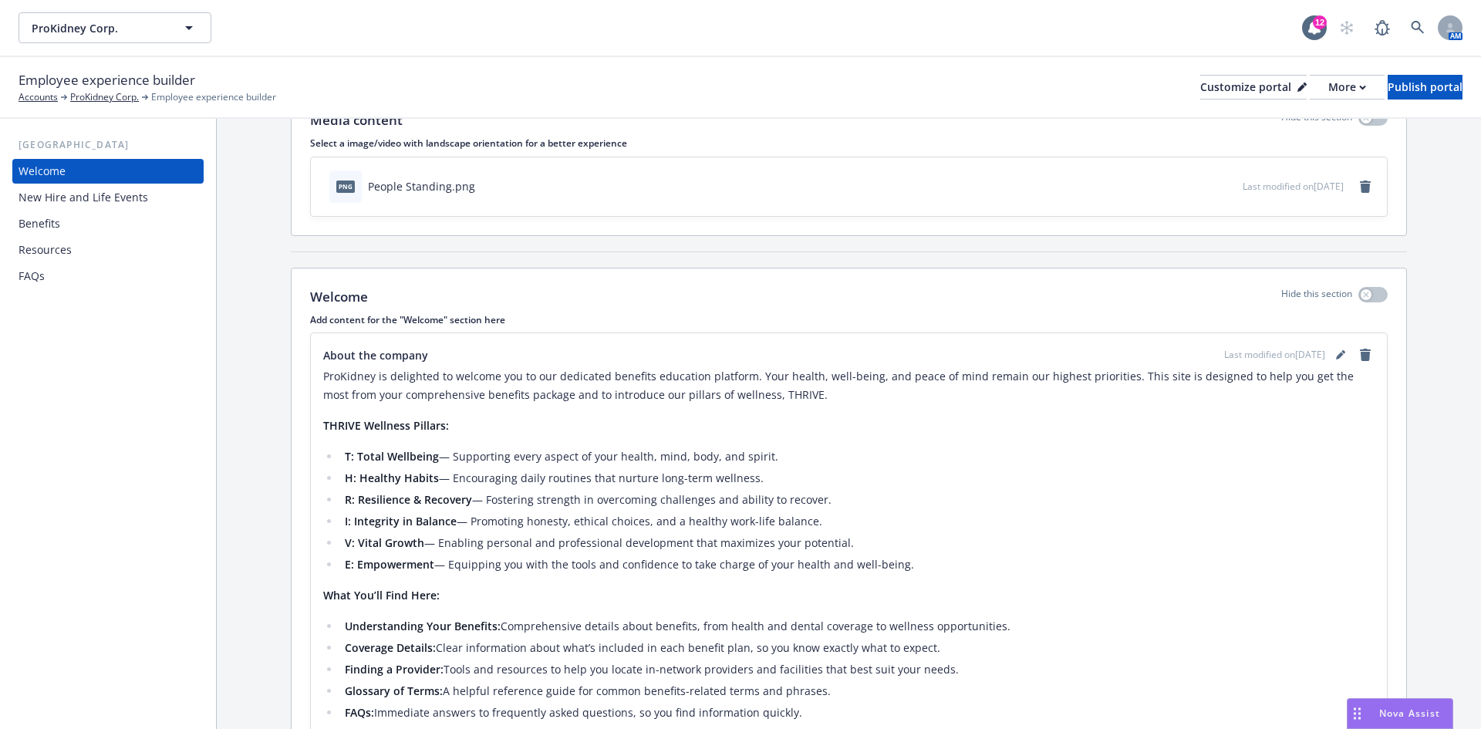
click at [114, 250] on div "Resources" at bounding box center [108, 250] width 179 height 25
